Goal: Transaction & Acquisition: Purchase product/service

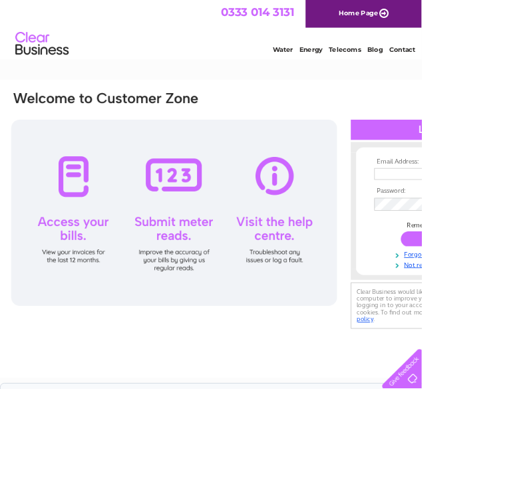
click at [526, 224] on input "text" at bounding box center [535, 217] width 137 height 15
type input "janetmorris46@icloud.com"
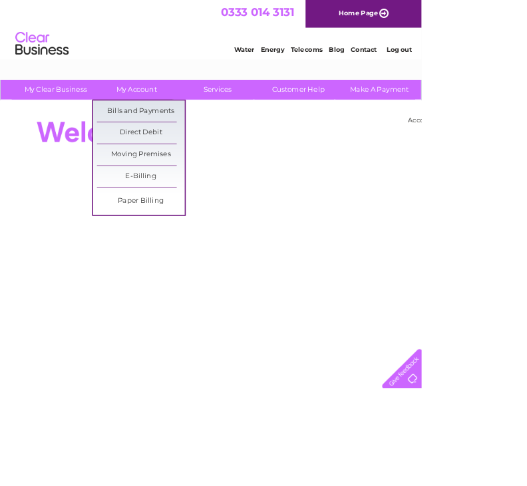
click at [189, 138] on link "Bills and Payments" at bounding box center [176, 139] width 110 height 27
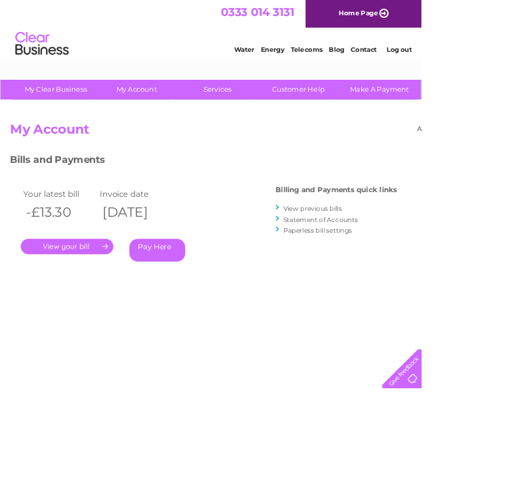
click at [115, 300] on link "." at bounding box center [84, 307] width 116 height 19
click at [203, 320] on link "Pay Here" at bounding box center [197, 312] width 70 height 29
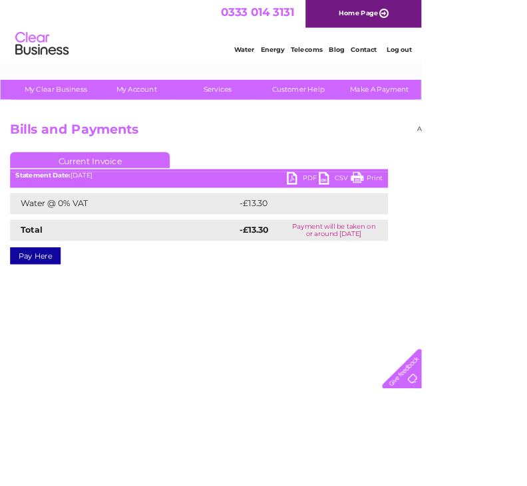
click at [61, 325] on link "Pay Here" at bounding box center [44, 319] width 63 height 21
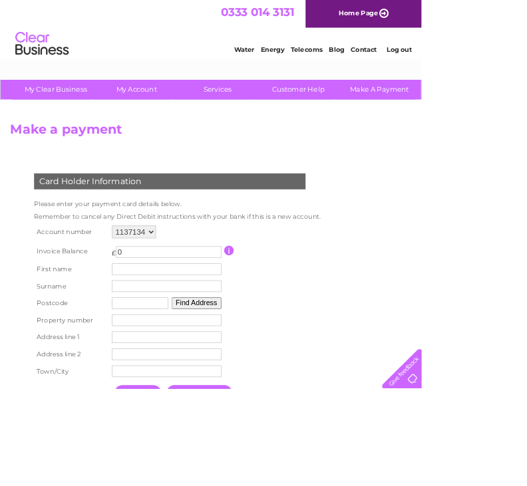
click at [293, 318] on input "button" at bounding box center [286, 313] width 13 height 12
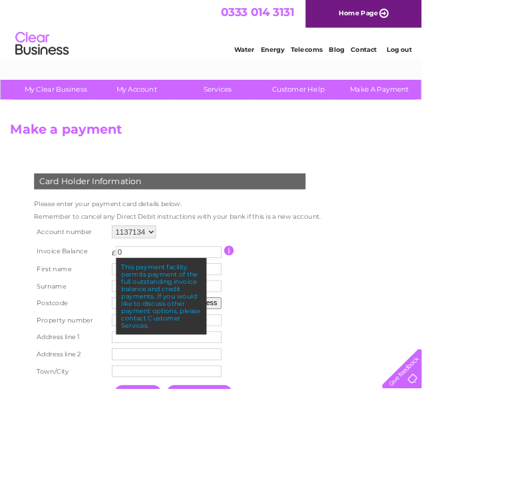
click at [398, 318] on td at bounding box center [339, 313] width 118 height 25
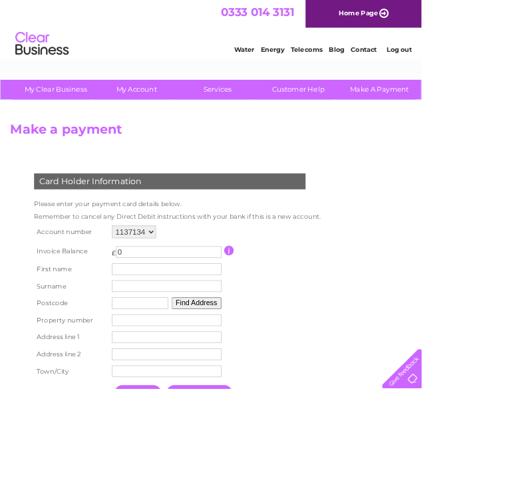
click at [211, 322] on input "0" at bounding box center [211, 315] width 132 height 15
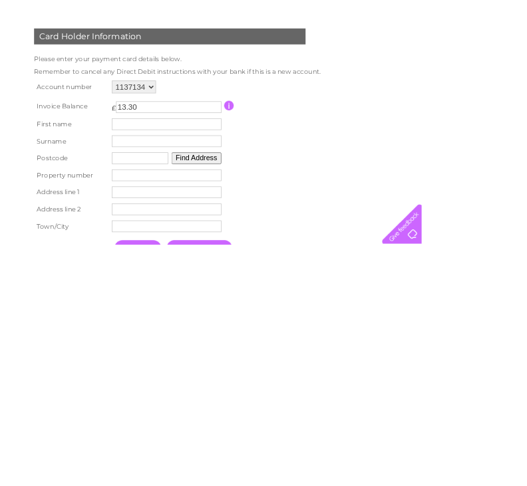
type input "13.30"
click at [225, 326] on td "First name" at bounding box center [208, 336] width 144 height 21
type input "Janet"
type input "Morris"
type input "Ka239aw"
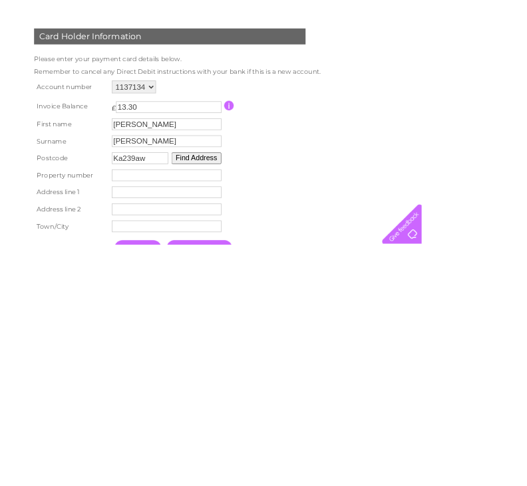
click at [237, 393] on input "number" at bounding box center [208, 400] width 137 height 15
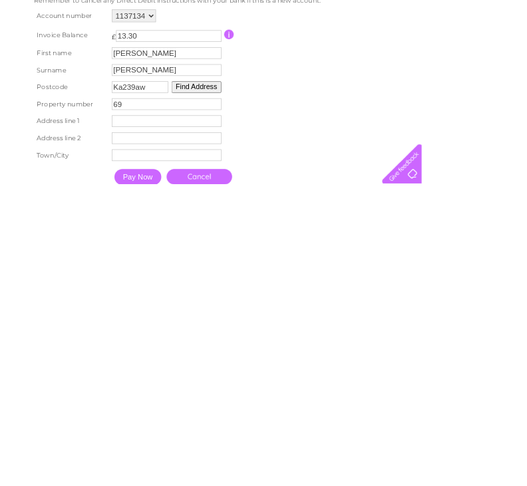
type input "69"
click at [228, 400] on input "text" at bounding box center [208, 407] width 137 height 15
type input "Main Street"
click at [231, 423] on input "text" at bounding box center [208, 430] width 137 height 15
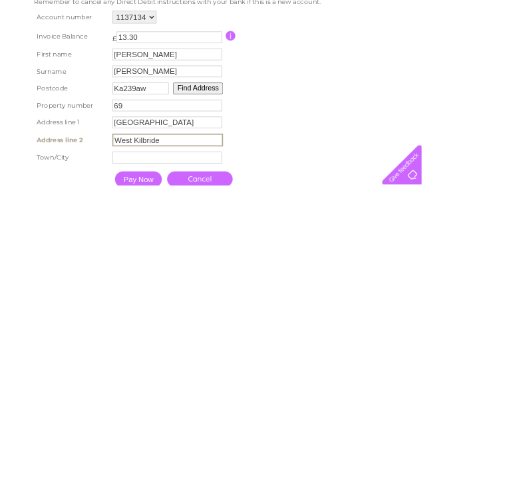
type input "West Kilbride"
click at [210, 444] on input "text" at bounding box center [208, 451] width 137 height 15
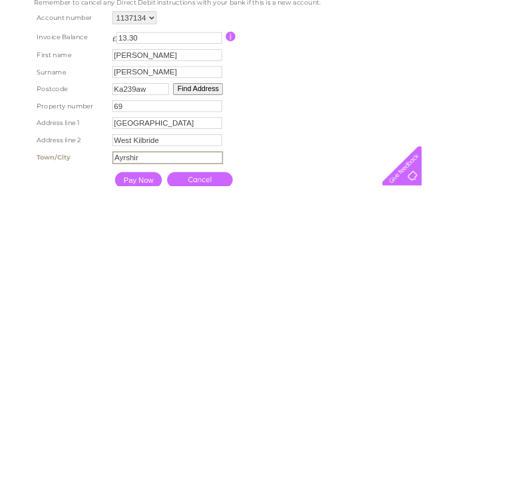
type input "Ayrshire"
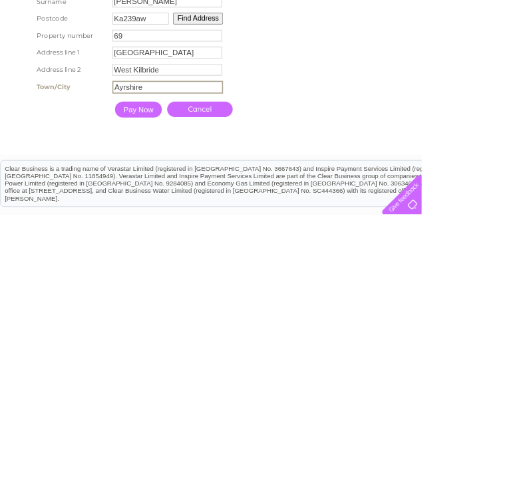
click at [174, 344] on input "Pay Now" at bounding box center [173, 354] width 59 height 20
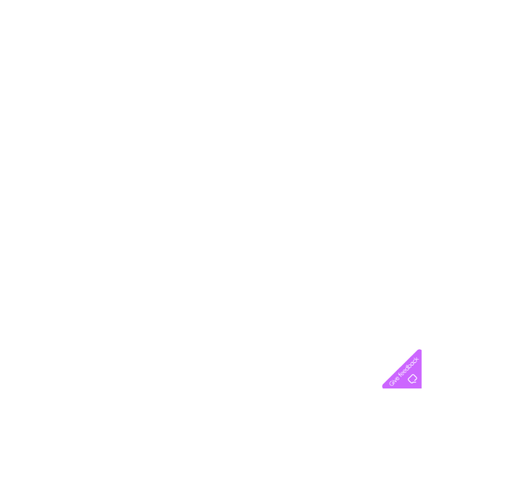
scroll to position [0, 0]
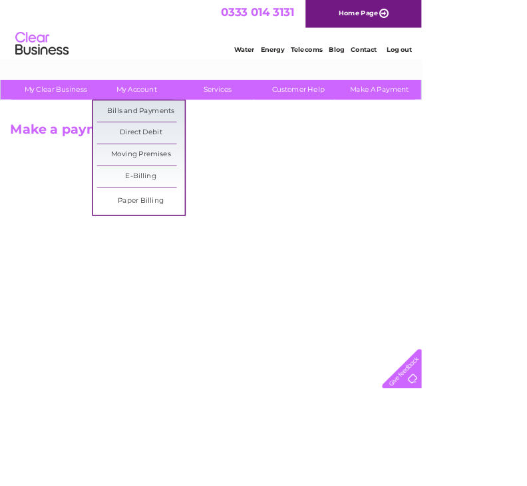
click at [193, 150] on link "Bills and Payments" at bounding box center [176, 139] width 110 height 27
